Goal: Information Seeking & Learning: Compare options

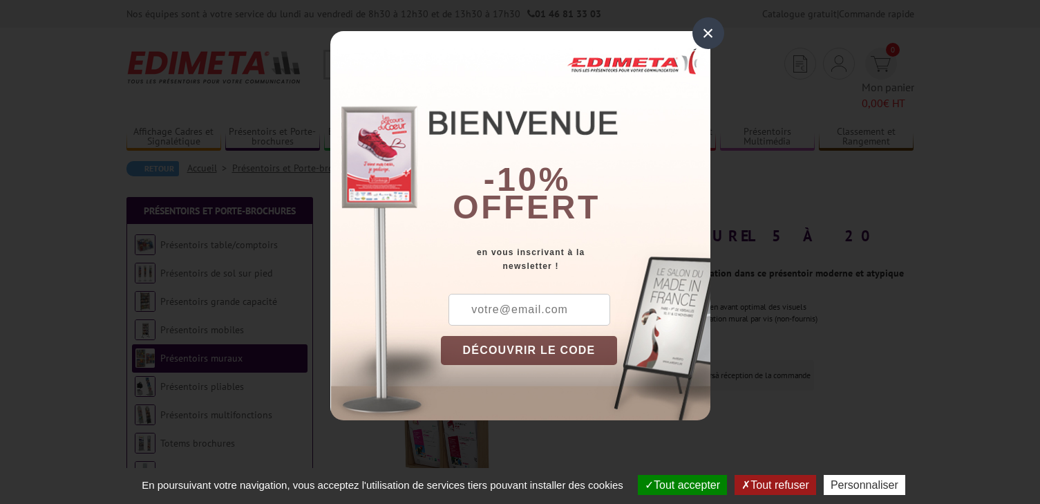
click at [706, 28] on div "×" at bounding box center [709, 33] width 32 height 32
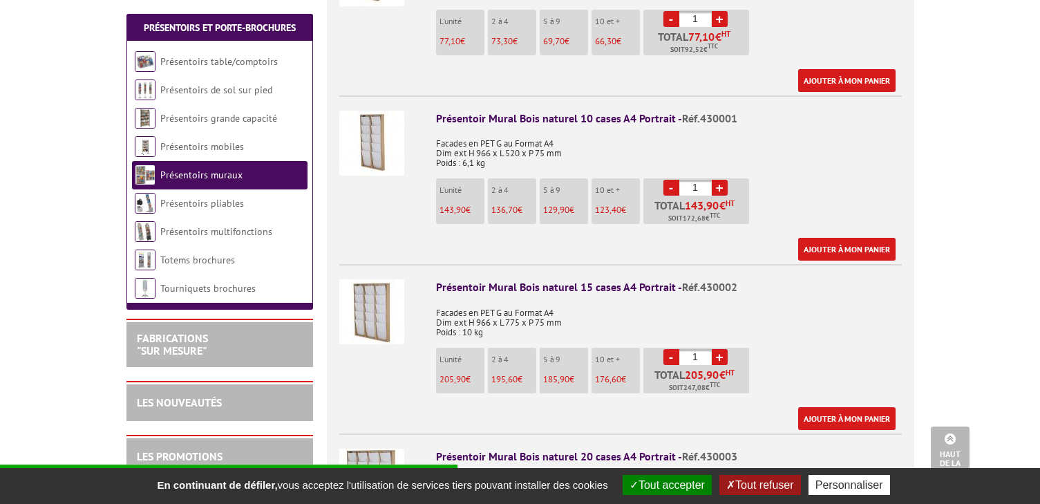
scroll to position [655, 0]
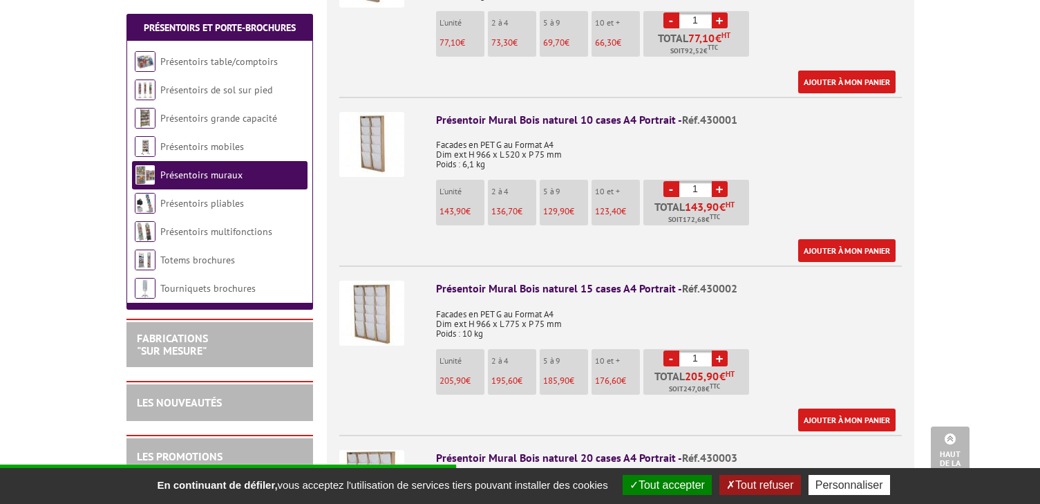
click at [368, 281] on img at bounding box center [371, 313] width 65 height 65
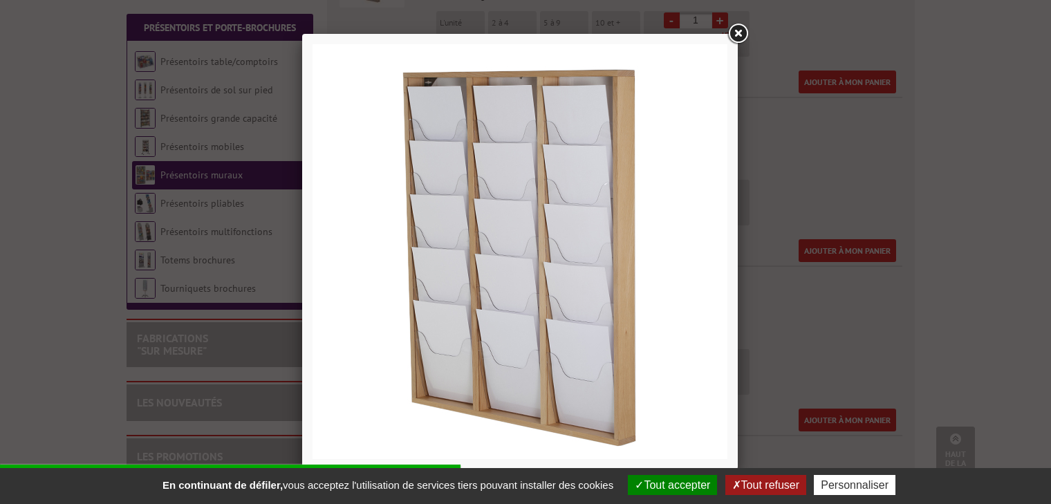
click at [740, 31] on link at bounding box center [737, 33] width 25 height 25
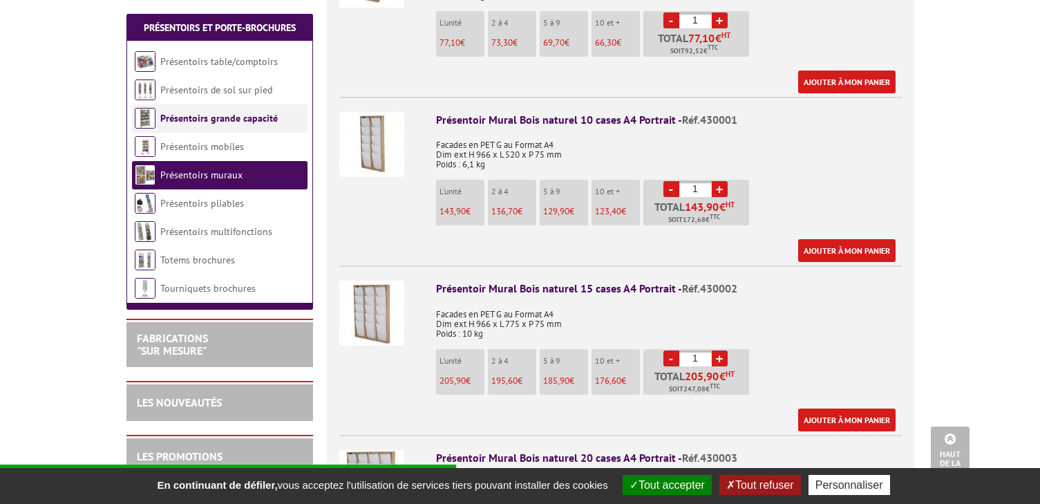
click at [215, 116] on link "Présentoirs grande capacité" at bounding box center [219, 118] width 118 height 12
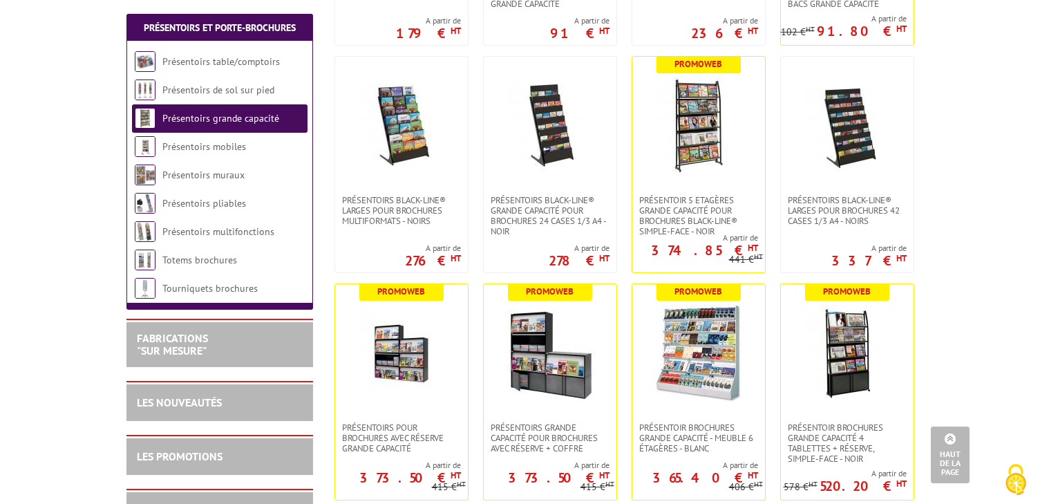
scroll to position [451, 0]
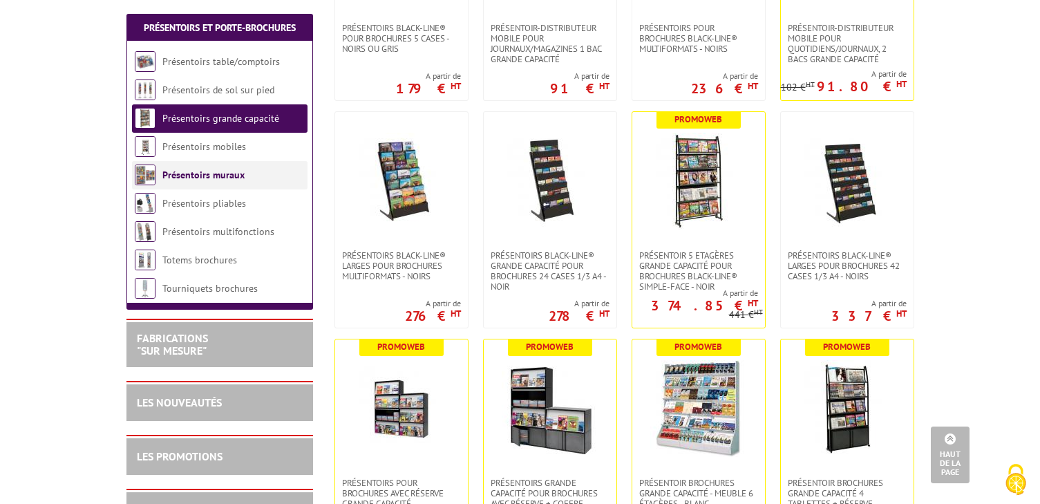
click at [226, 177] on link "Présentoirs muraux" at bounding box center [203, 175] width 82 height 12
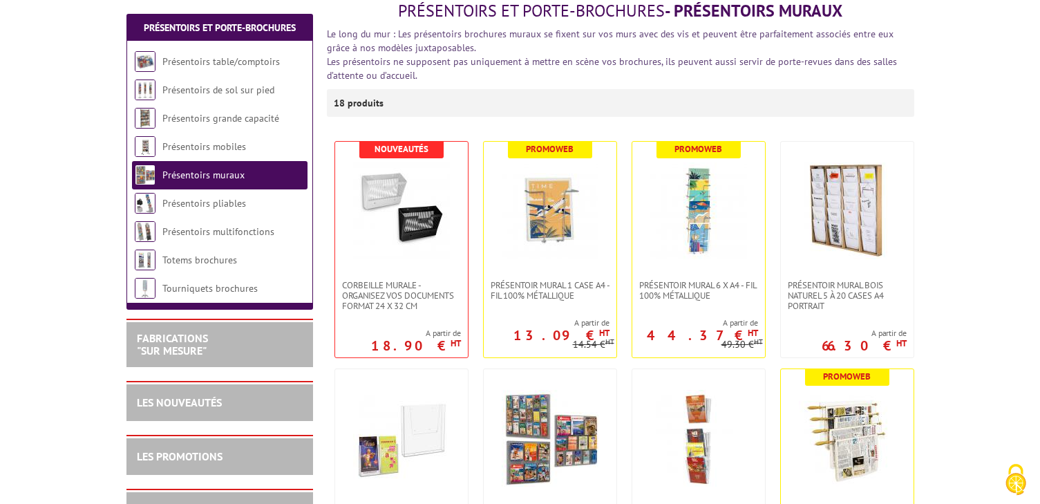
scroll to position [180, 0]
click at [845, 221] on img at bounding box center [847, 210] width 97 height 97
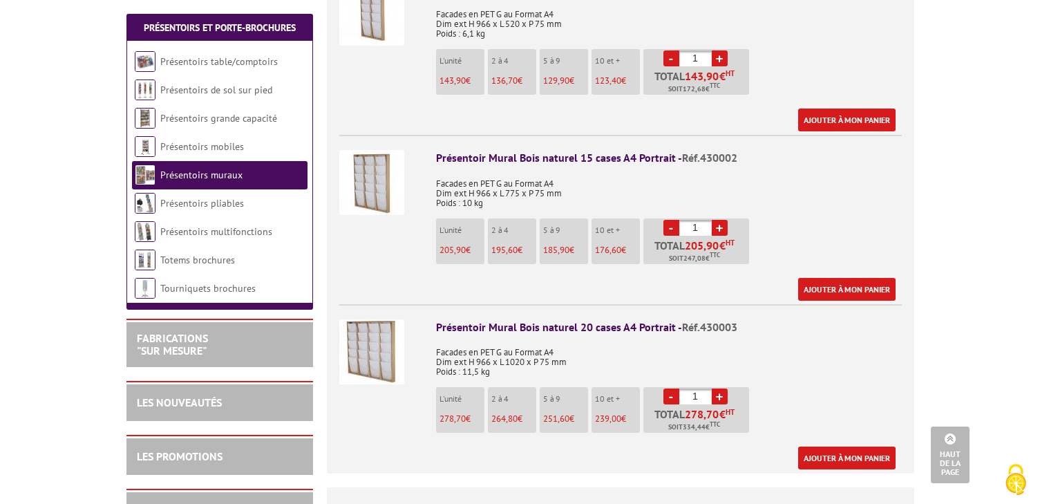
scroll to position [768, 0]
